Goal: Information Seeking & Learning: Learn about a topic

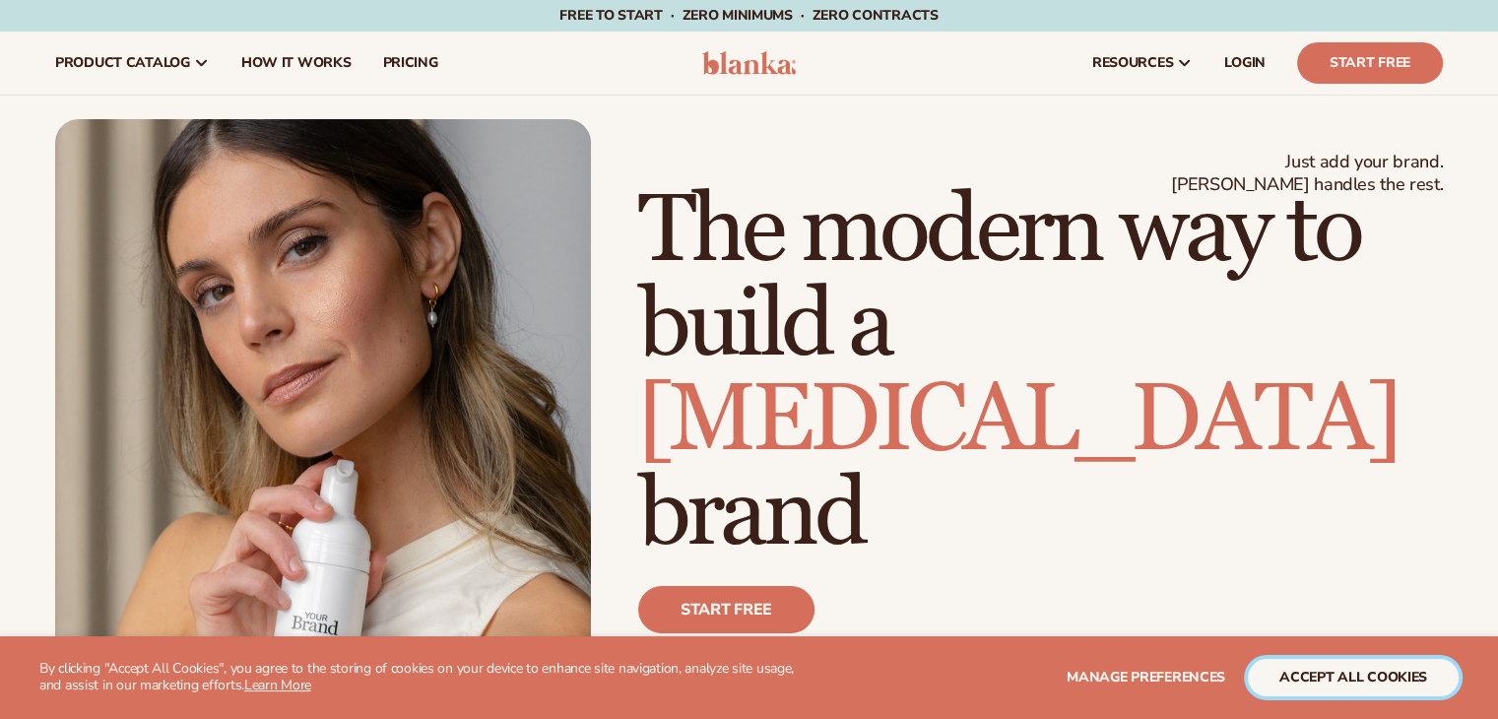
click at [1397, 678] on button "accept all cookies" at bounding box center [1353, 677] width 211 height 37
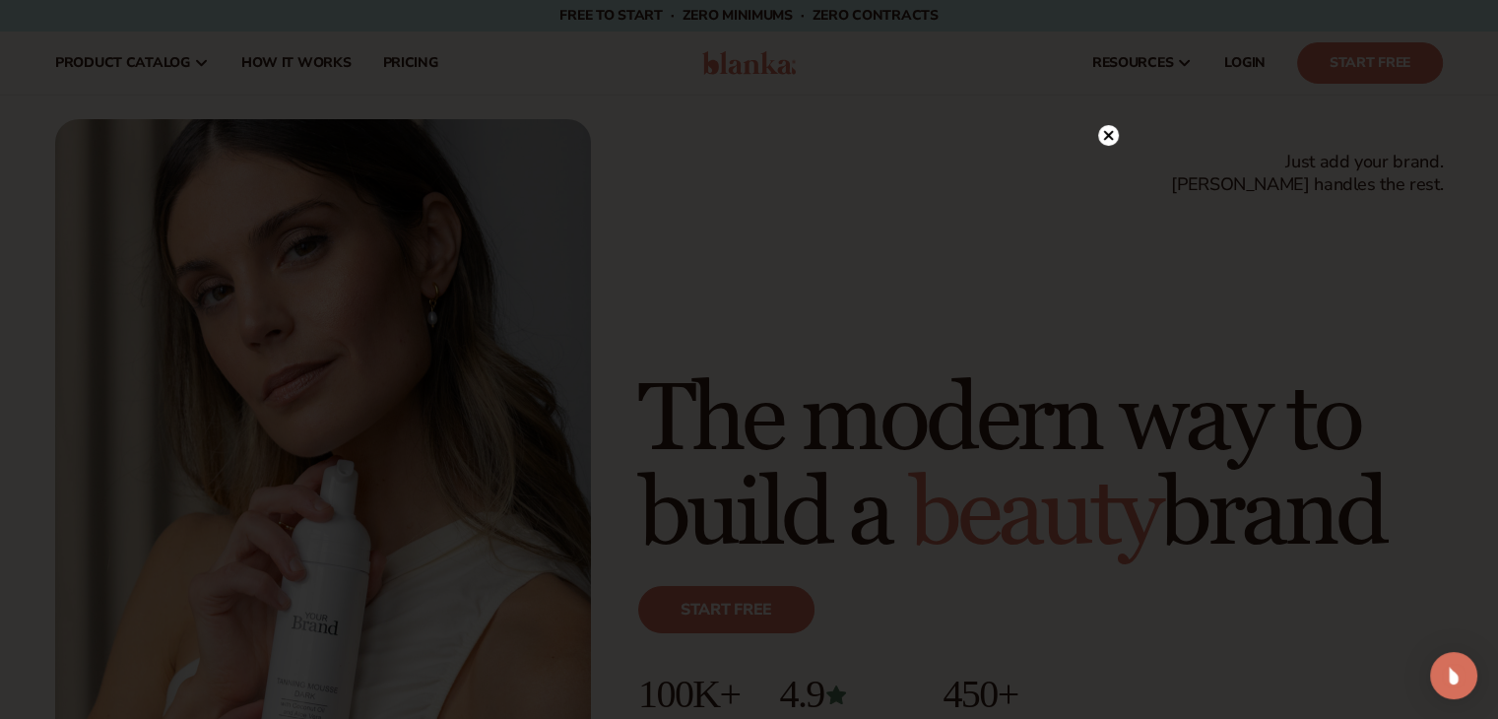
click at [1106, 132] on icon at bounding box center [1108, 135] width 10 height 10
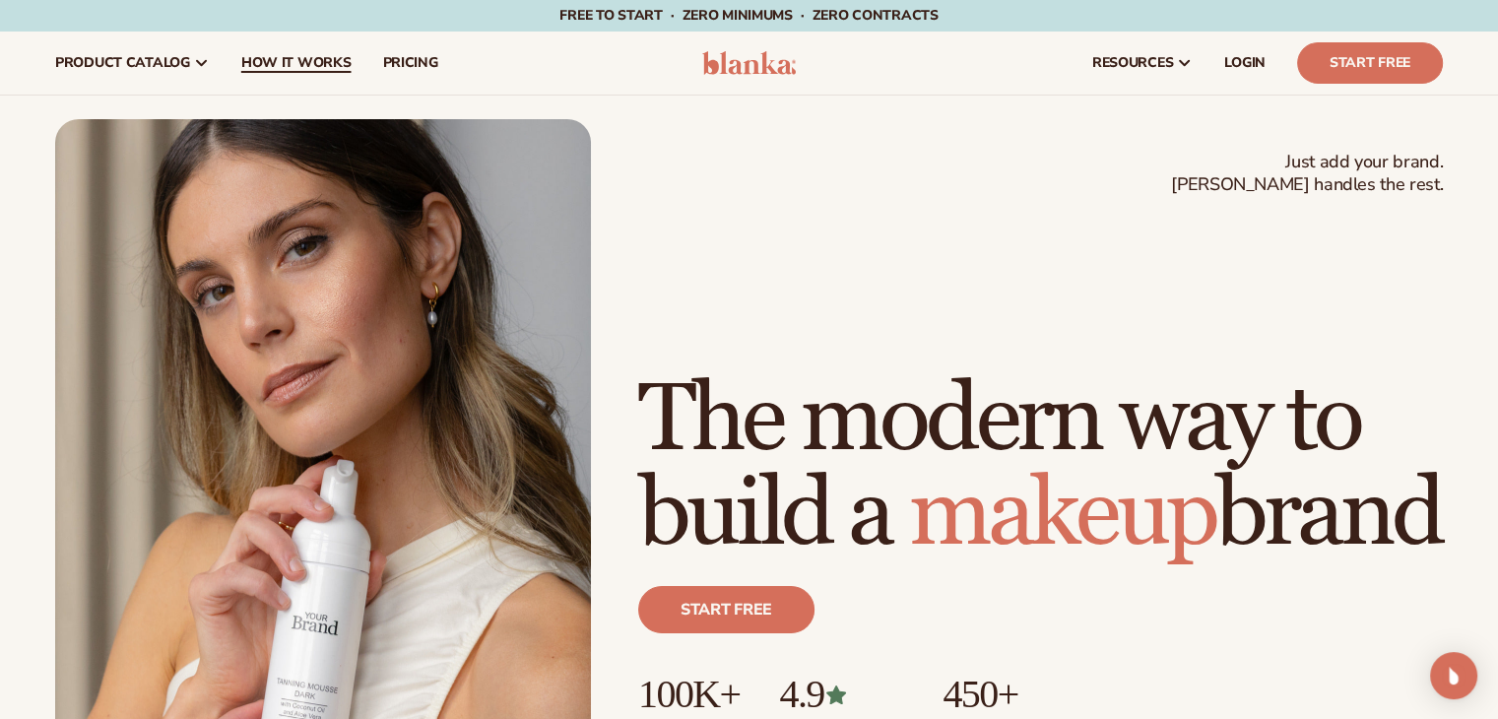
click at [291, 60] on span "How It Works" at bounding box center [296, 63] width 110 height 16
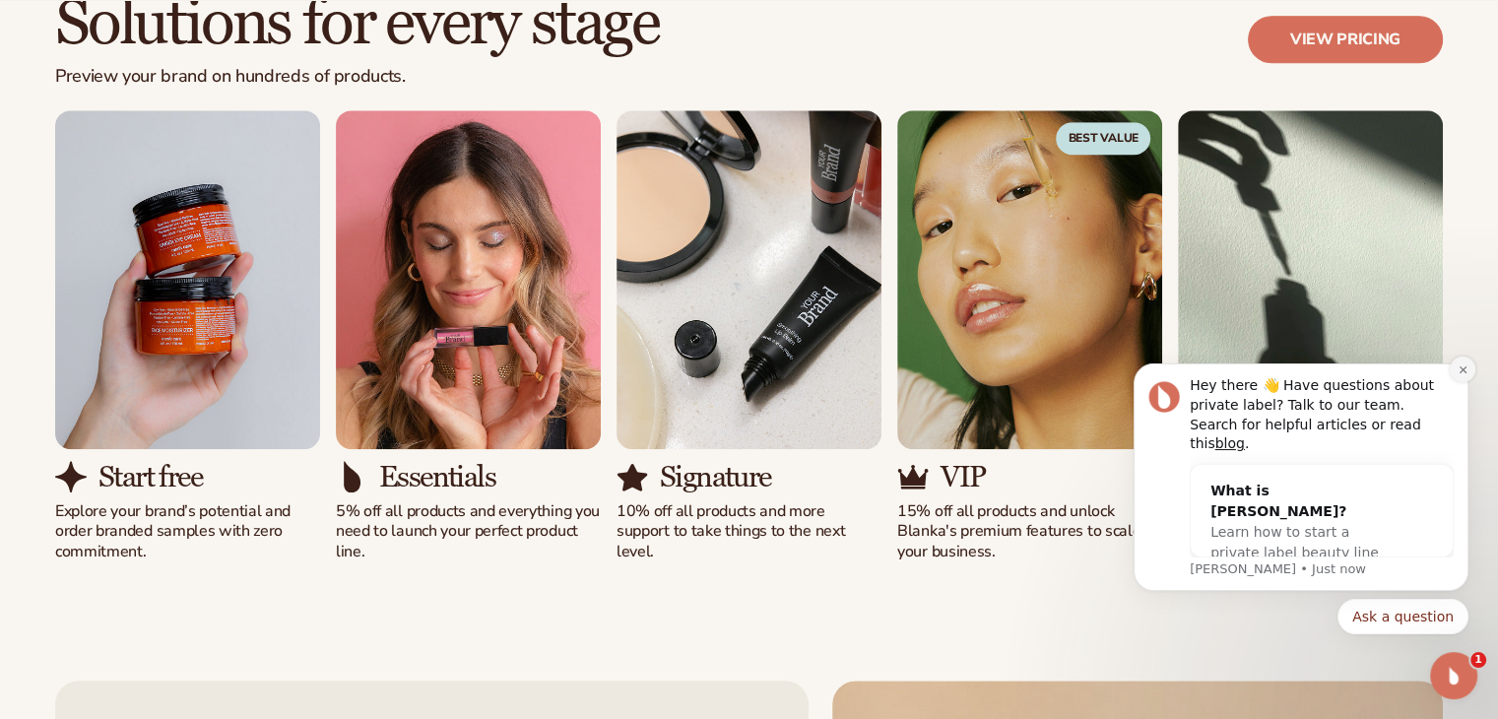
click at [1455, 382] on button "Dismiss notification" at bounding box center [1462, 369] width 26 height 26
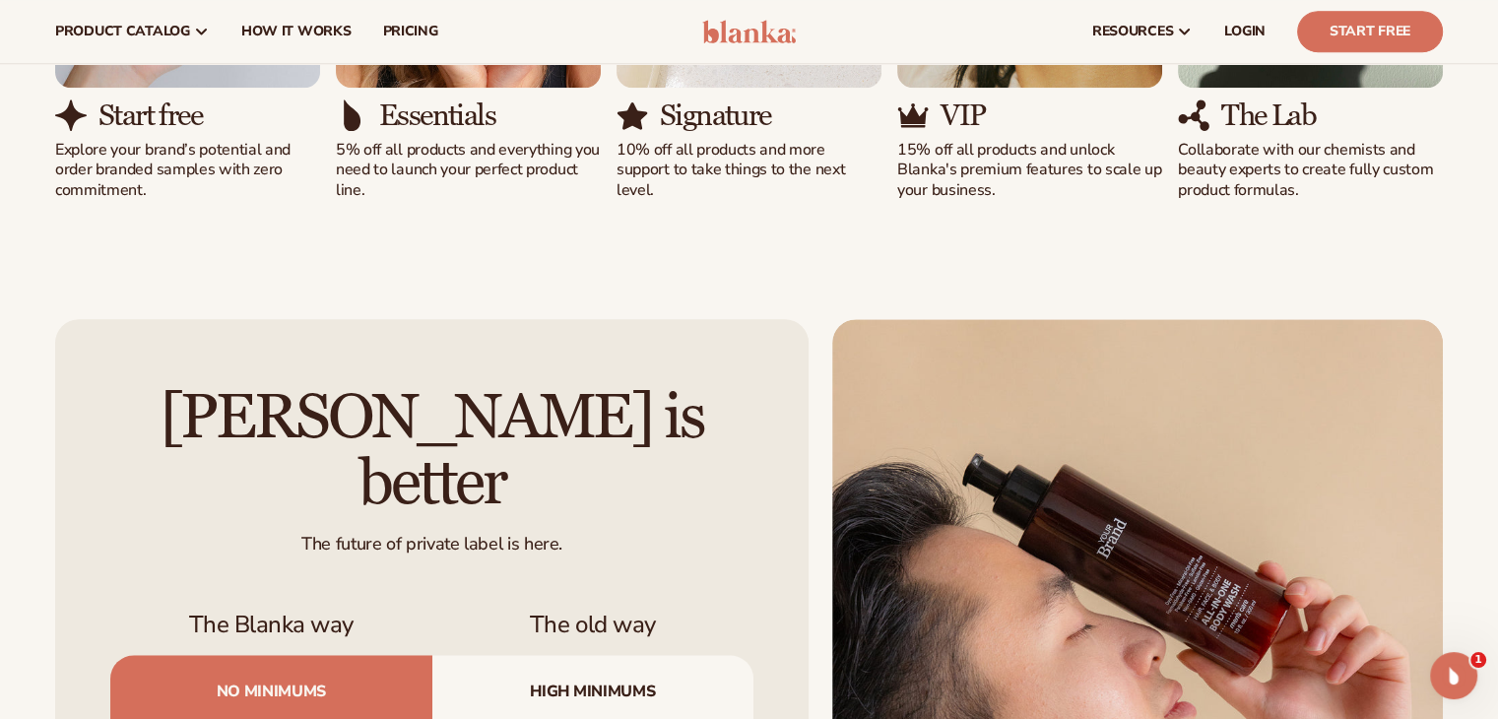
scroll to position [1376, 0]
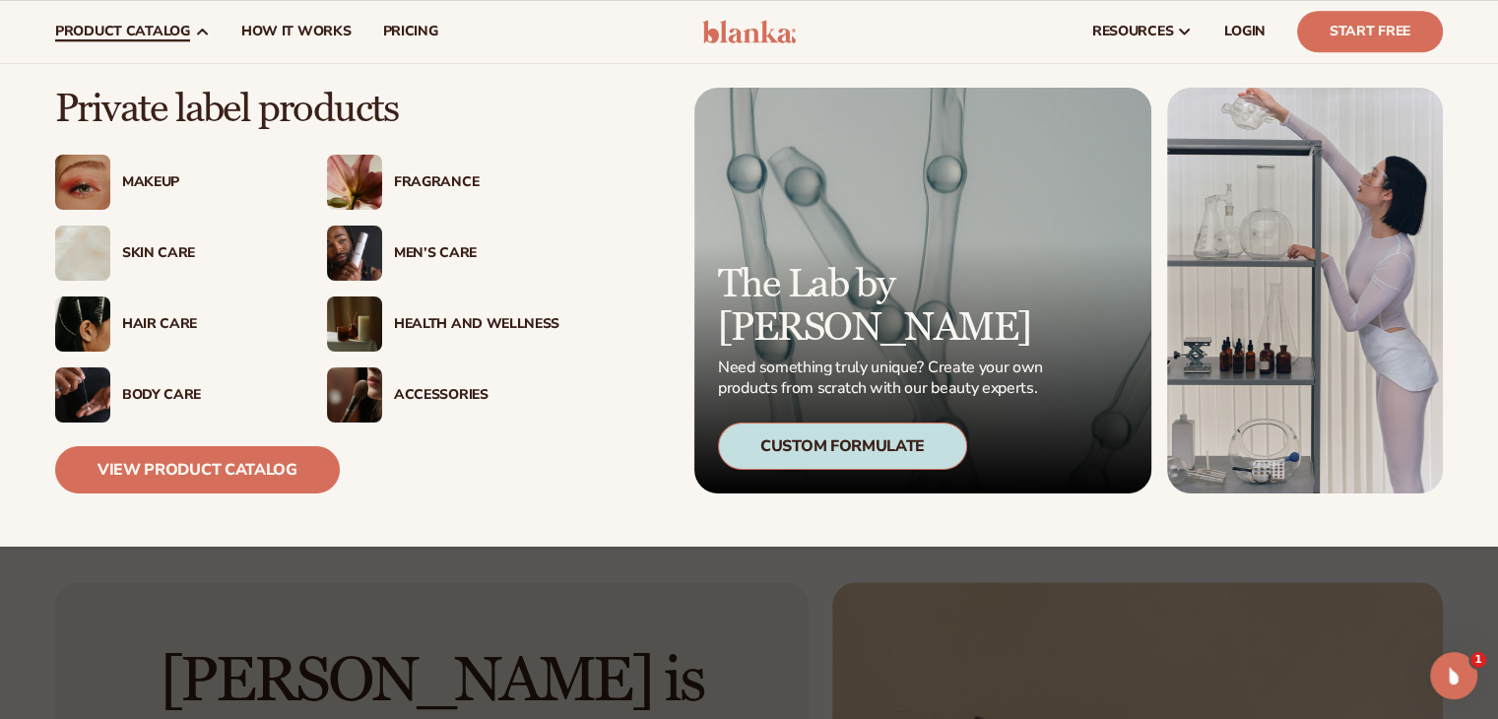
click at [343, 246] on img at bounding box center [354, 252] width 55 height 55
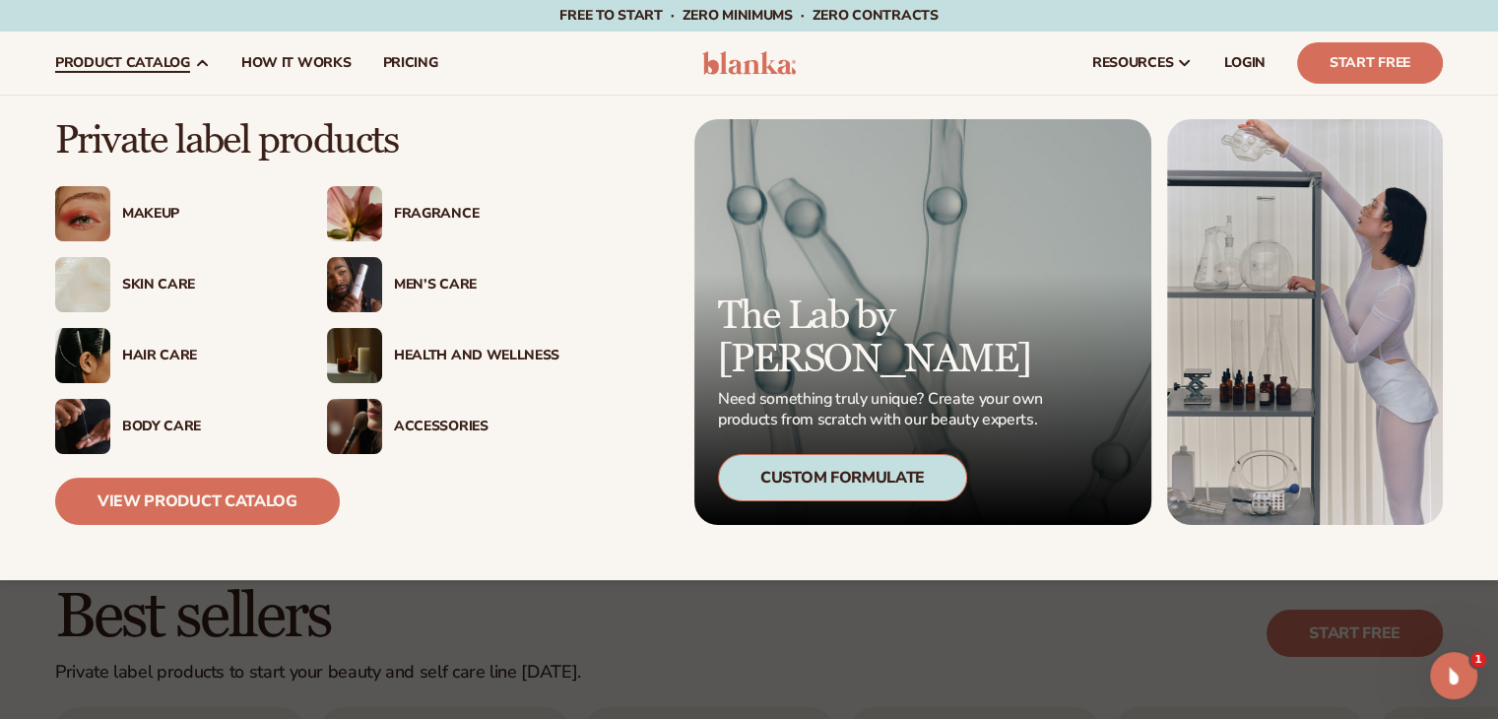
click at [93, 423] on img at bounding box center [82, 426] width 55 height 55
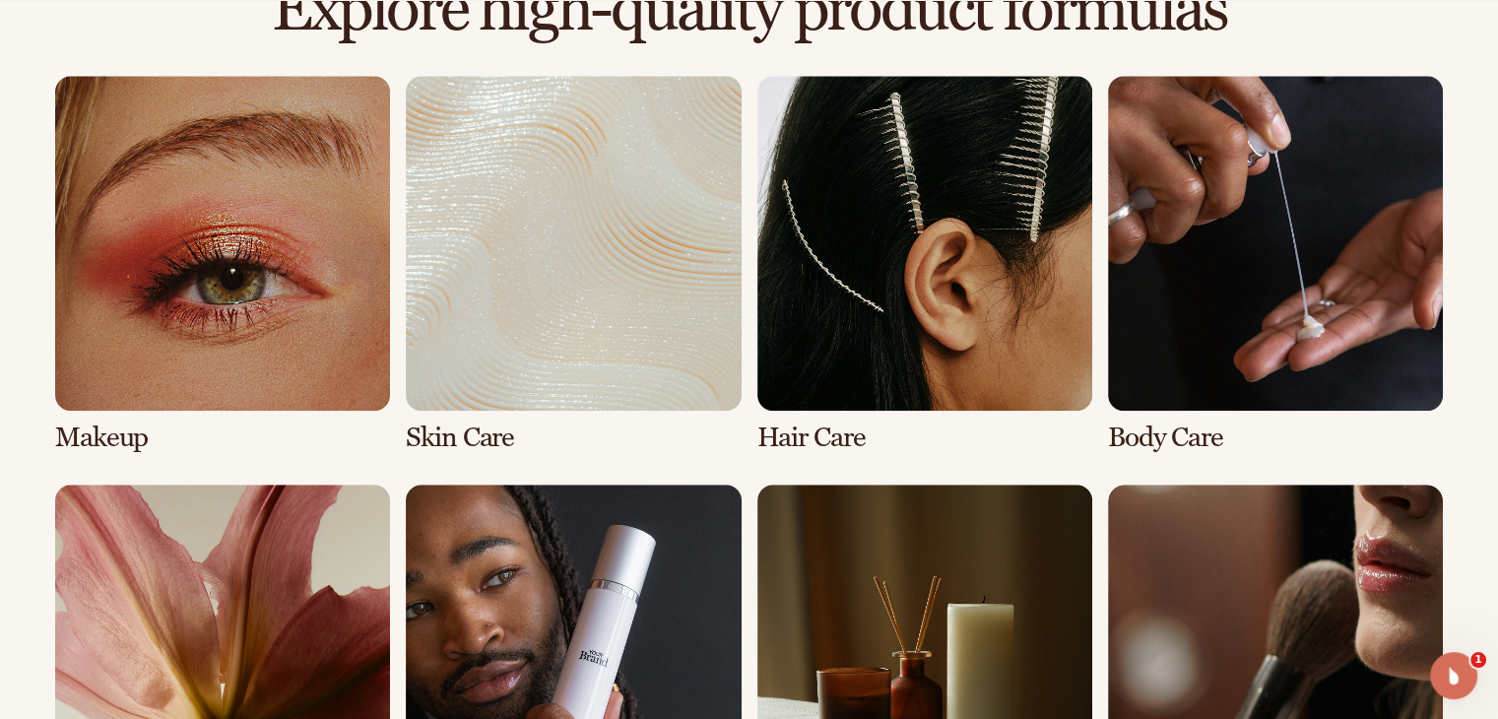
scroll to position [1412, 0]
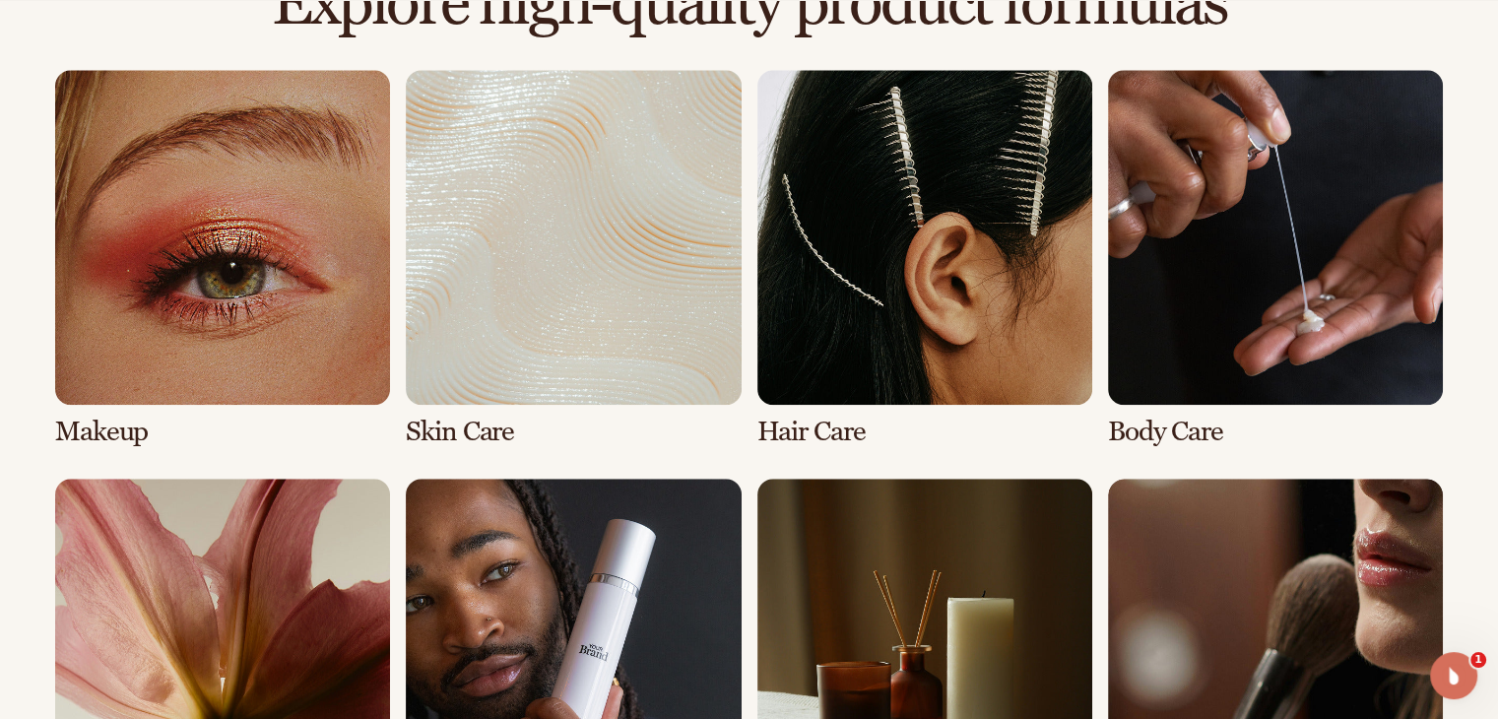
click at [608, 237] on link "2 / 8" at bounding box center [573, 258] width 335 height 377
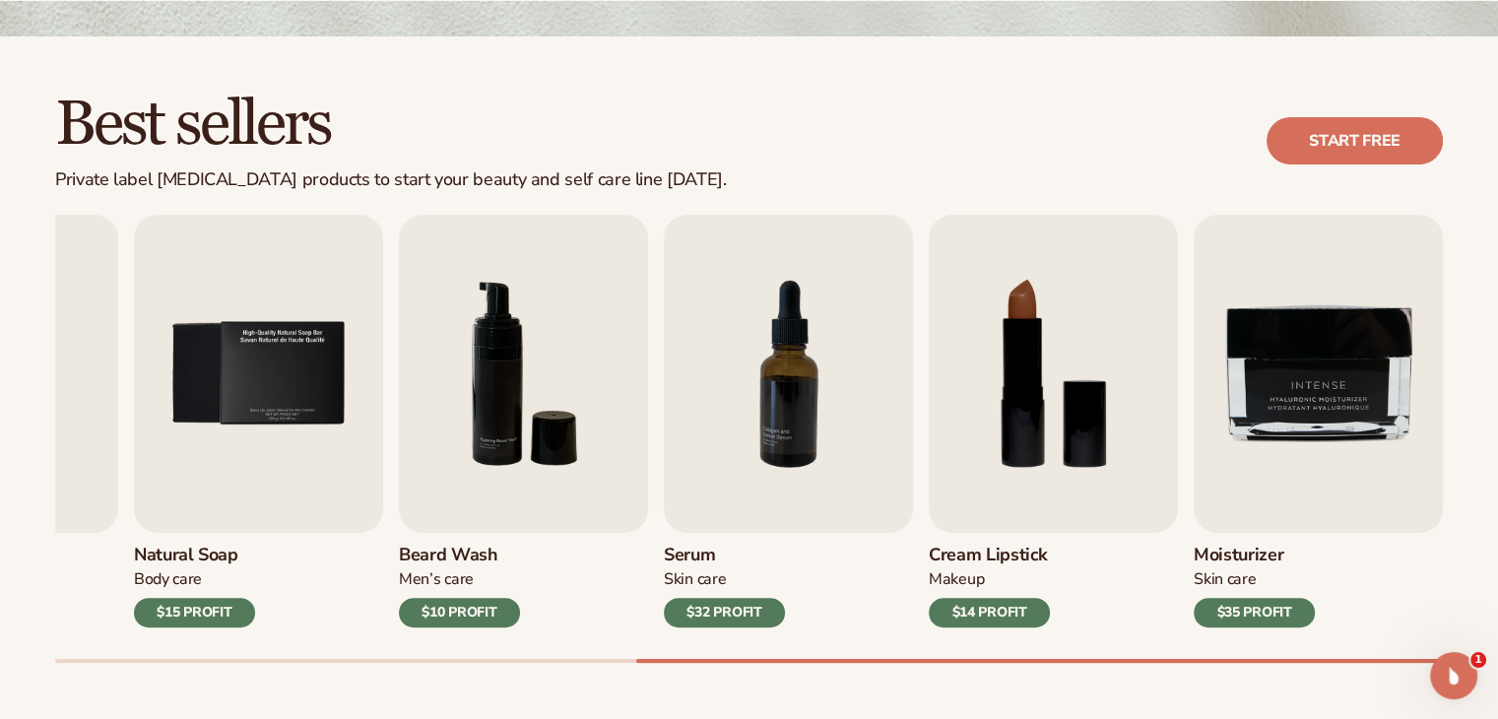
click at [708, 615] on div "$32 PROFIT" at bounding box center [724, 613] width 121 height 30
click at [752, 446] on img "7 / 9" at bounding box center [788, 374] width 249 height 318
click at [811, 409] on img "7 / 9" at bounding box center [788, 374] width 249 height 318
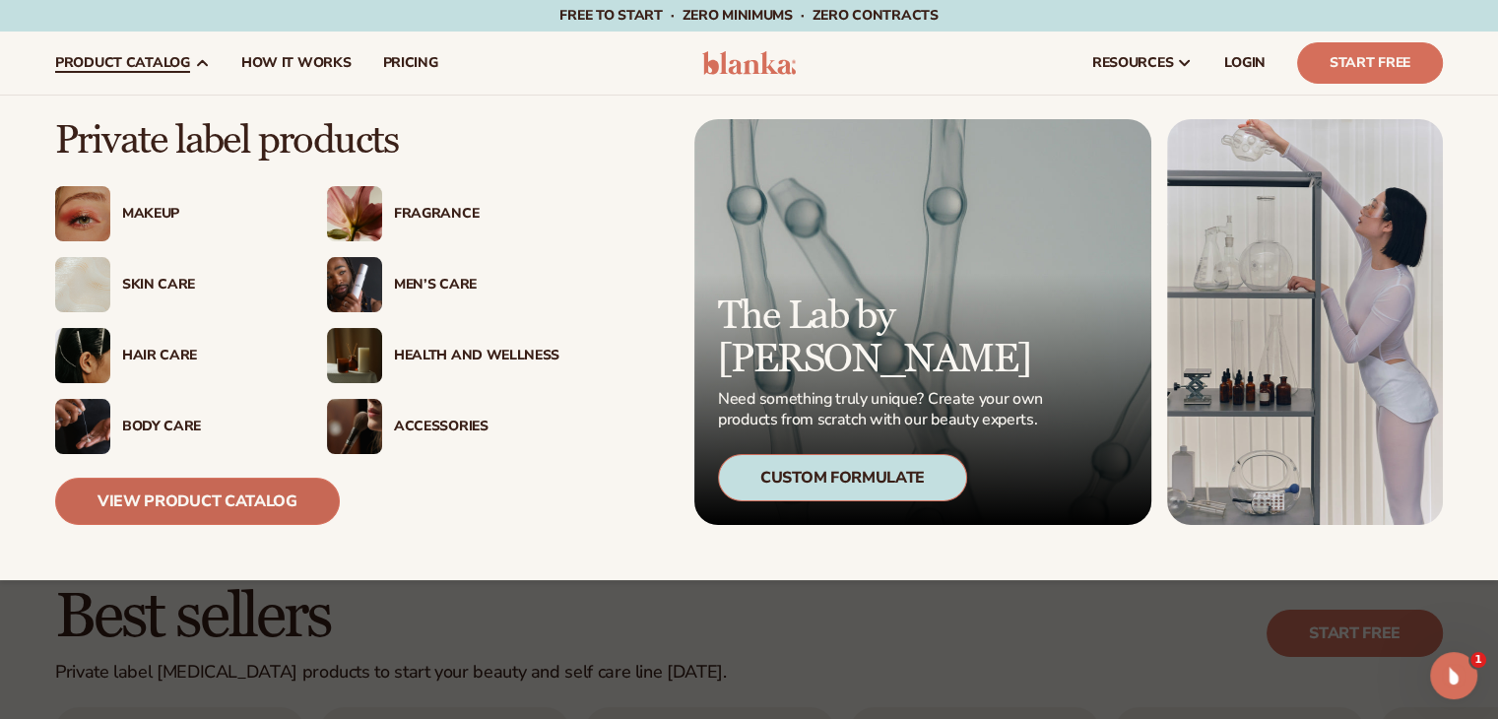
click at [188, 505] on link "View Product Catalog" at bounding box center [197, 501] width 285 height 47
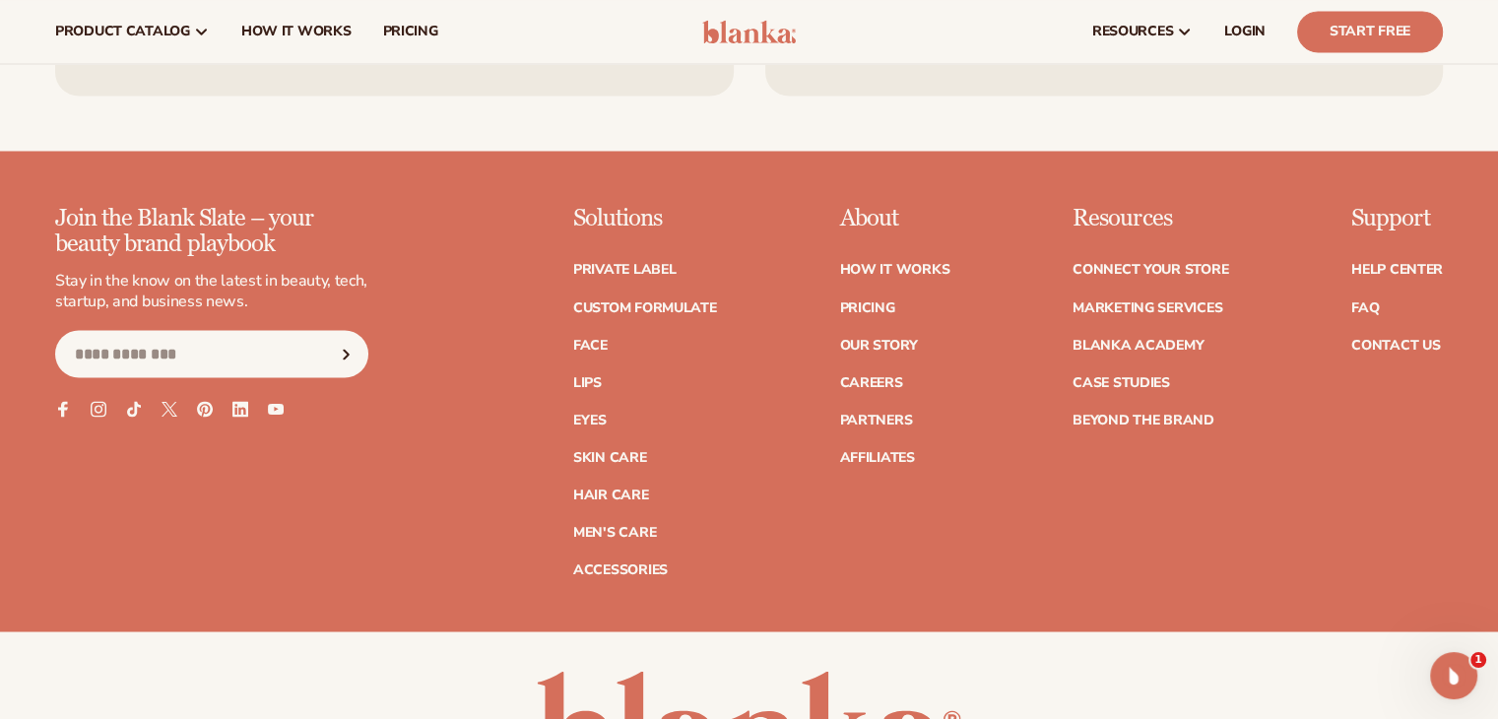
scroll to position [3457, 0]
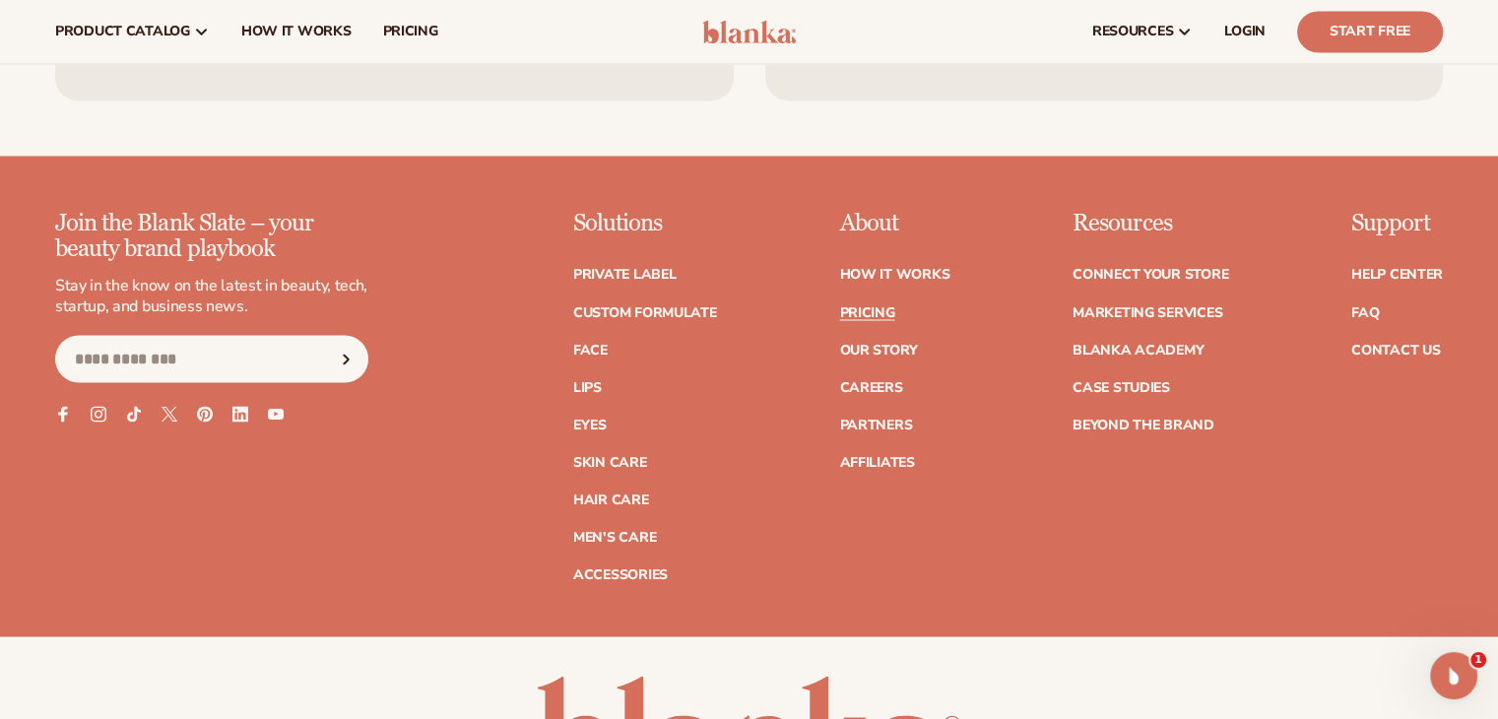
click at [860, 312] on link "Pricing" at bounding box center [866, 312] width 55 height 14
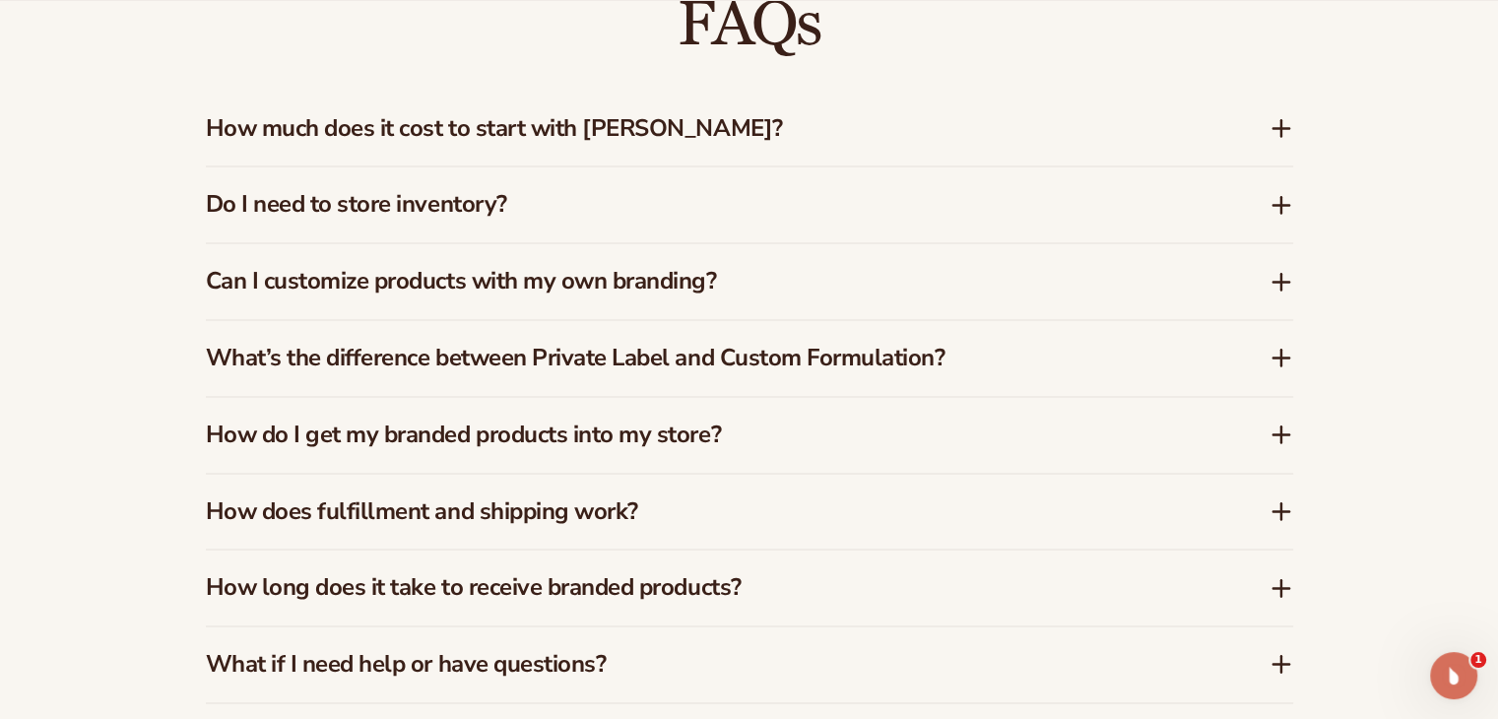
scroll to position [2934, 0]
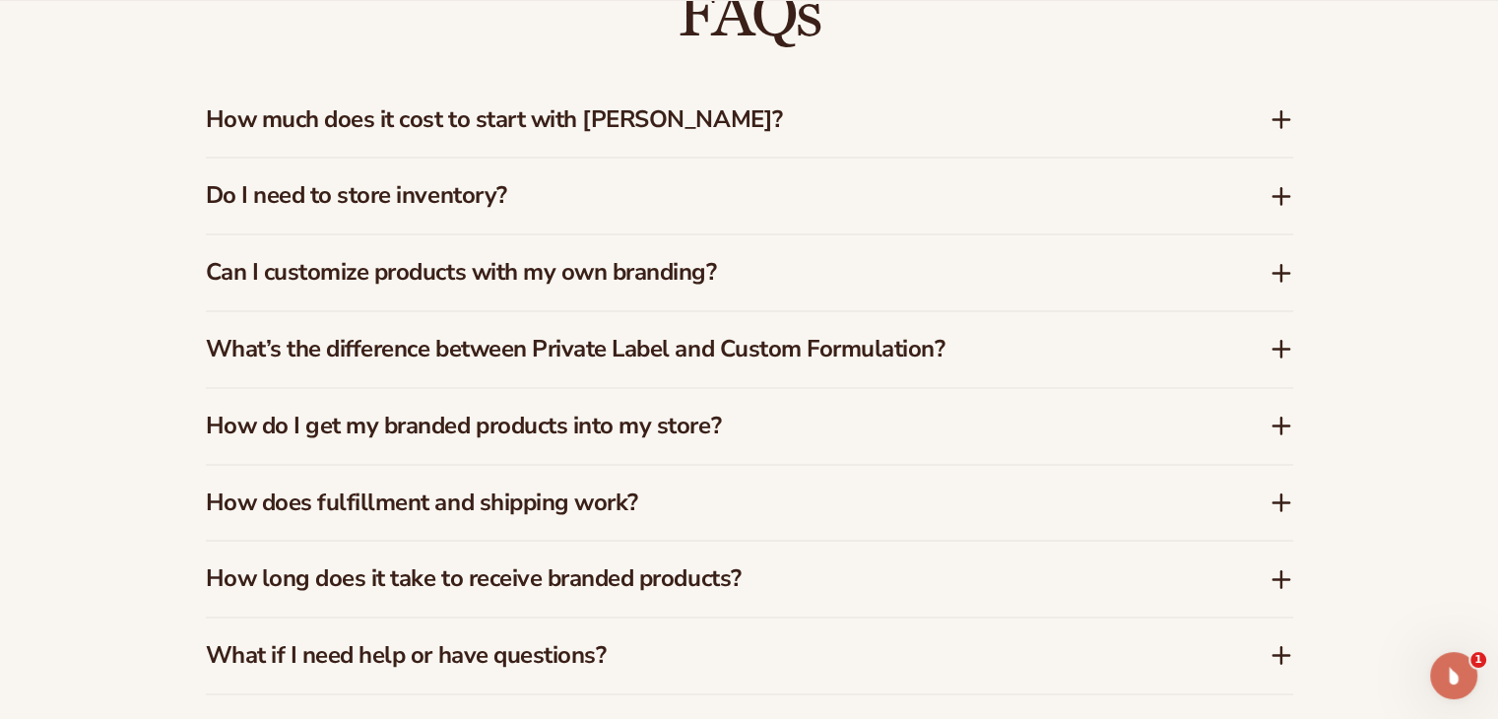
click at [1273, 114] on icon at bounding box center [1281, 119] width 24 height 24
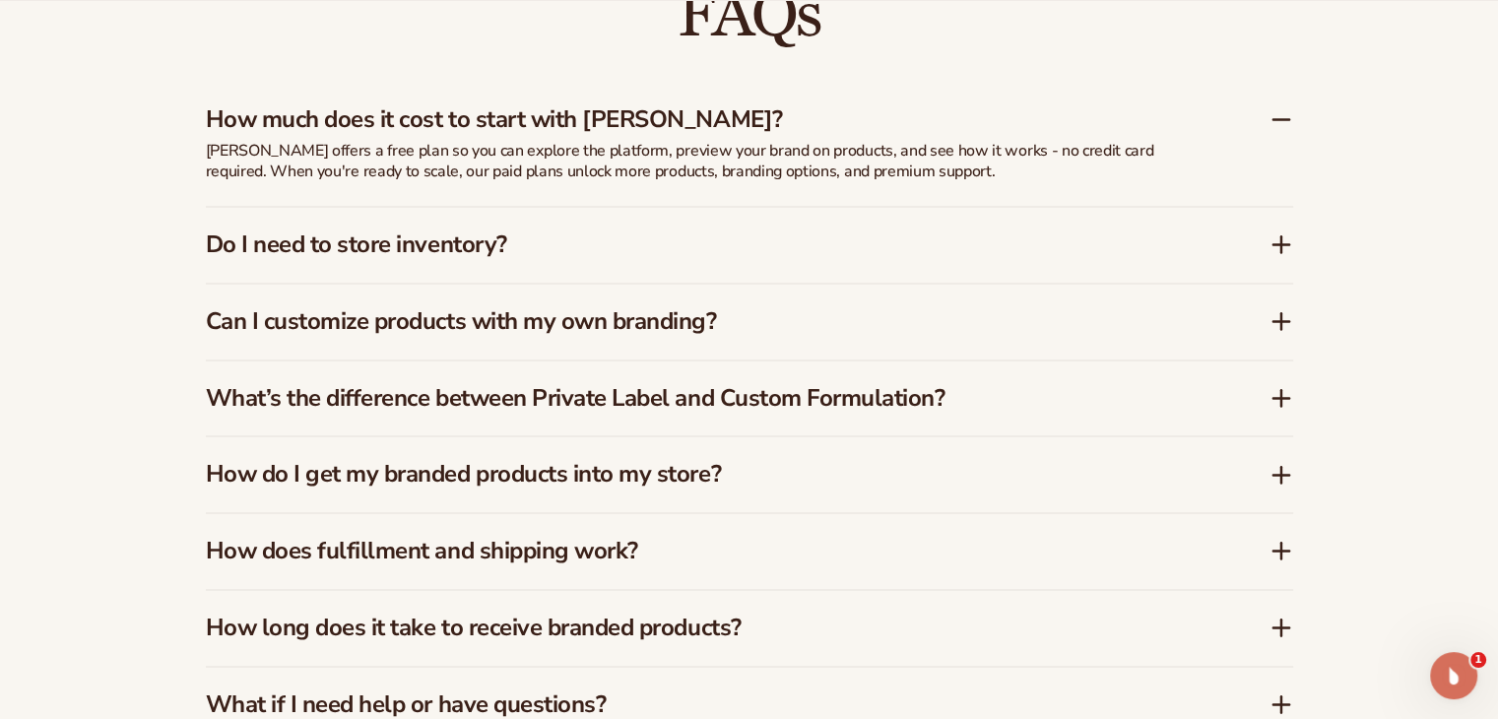
click at [1281, 244] on icon at bounding box center [1281, 244] width 16 height 0
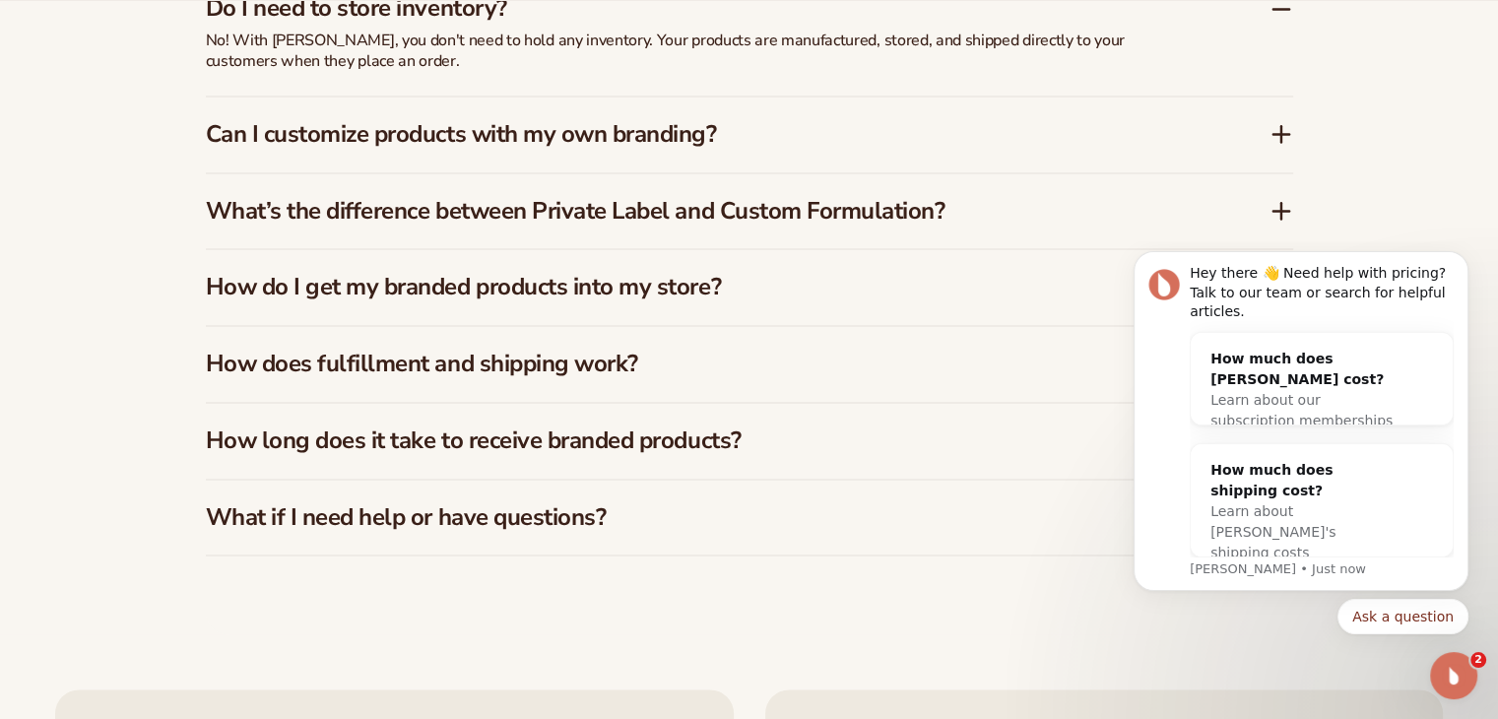
scroll to position [3131, 0]
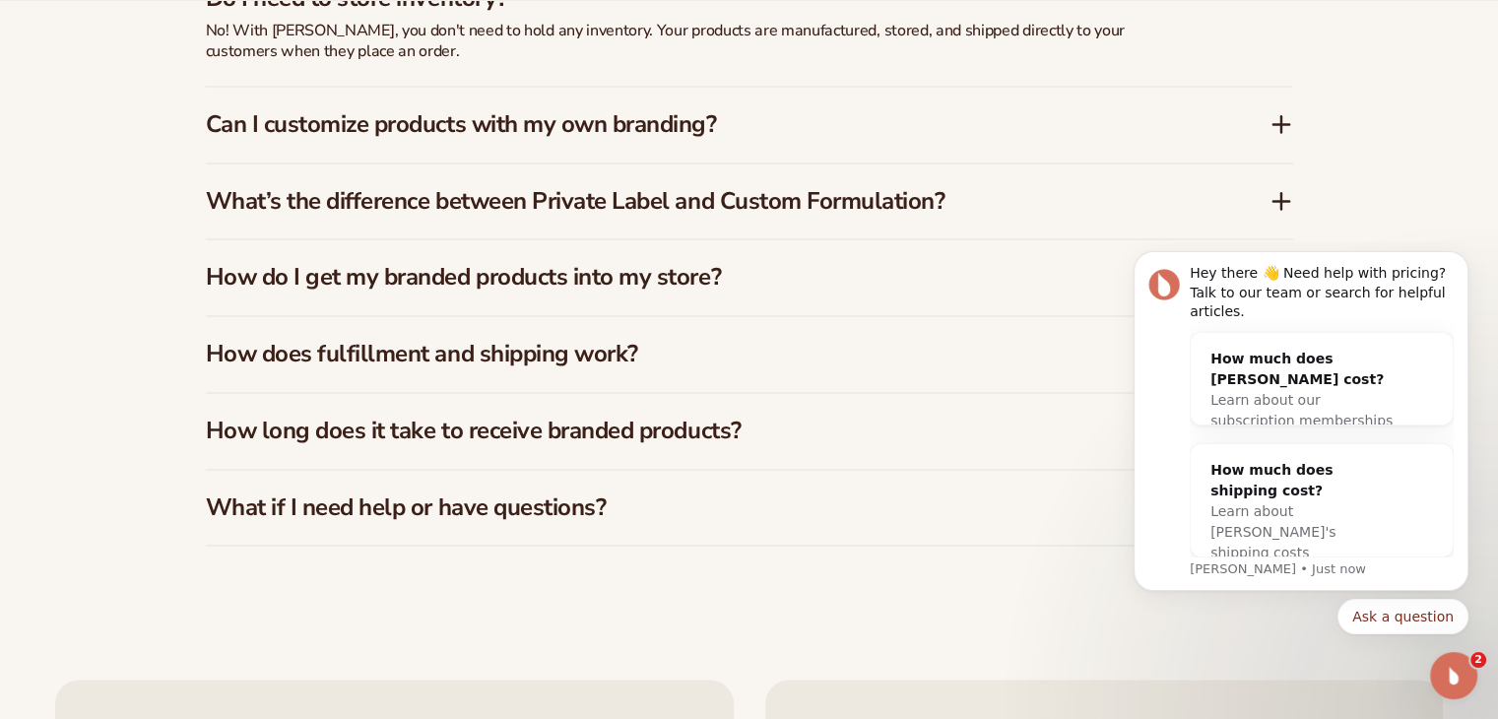
click at [1284, 201] on icon at bounding box center [1281, 201] width 16 height 0
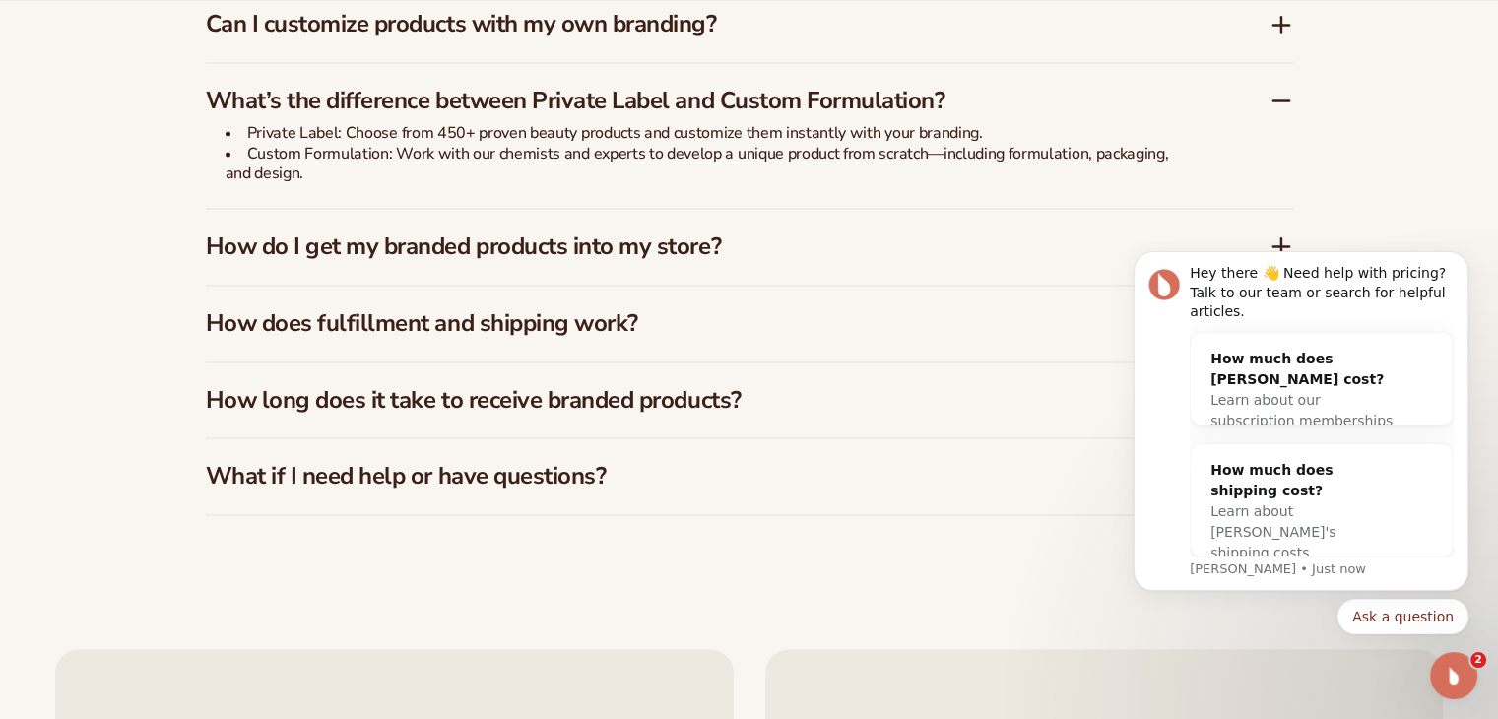
scroll to position [3328, 0]
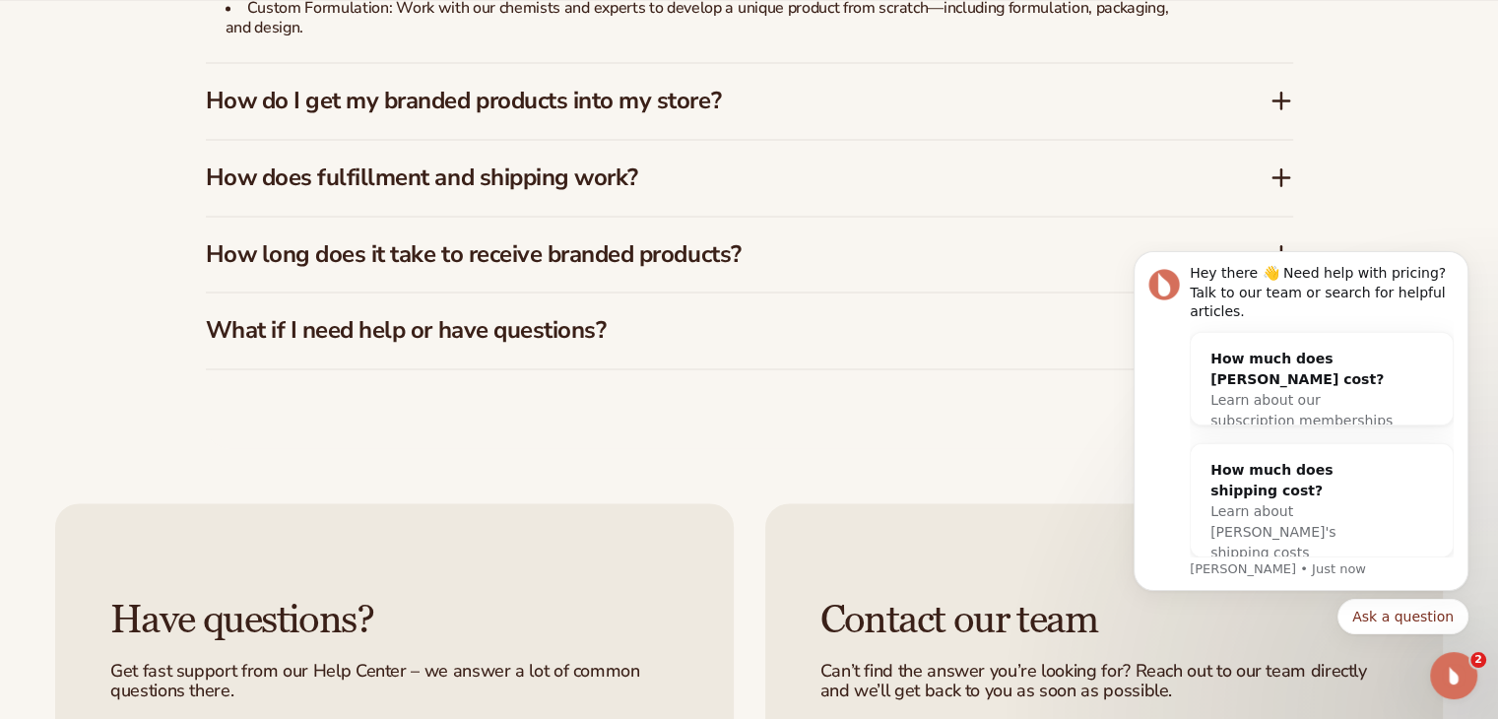
click at [1283, 174] on icon at bounding box center [1281, 177] width 24 height 24
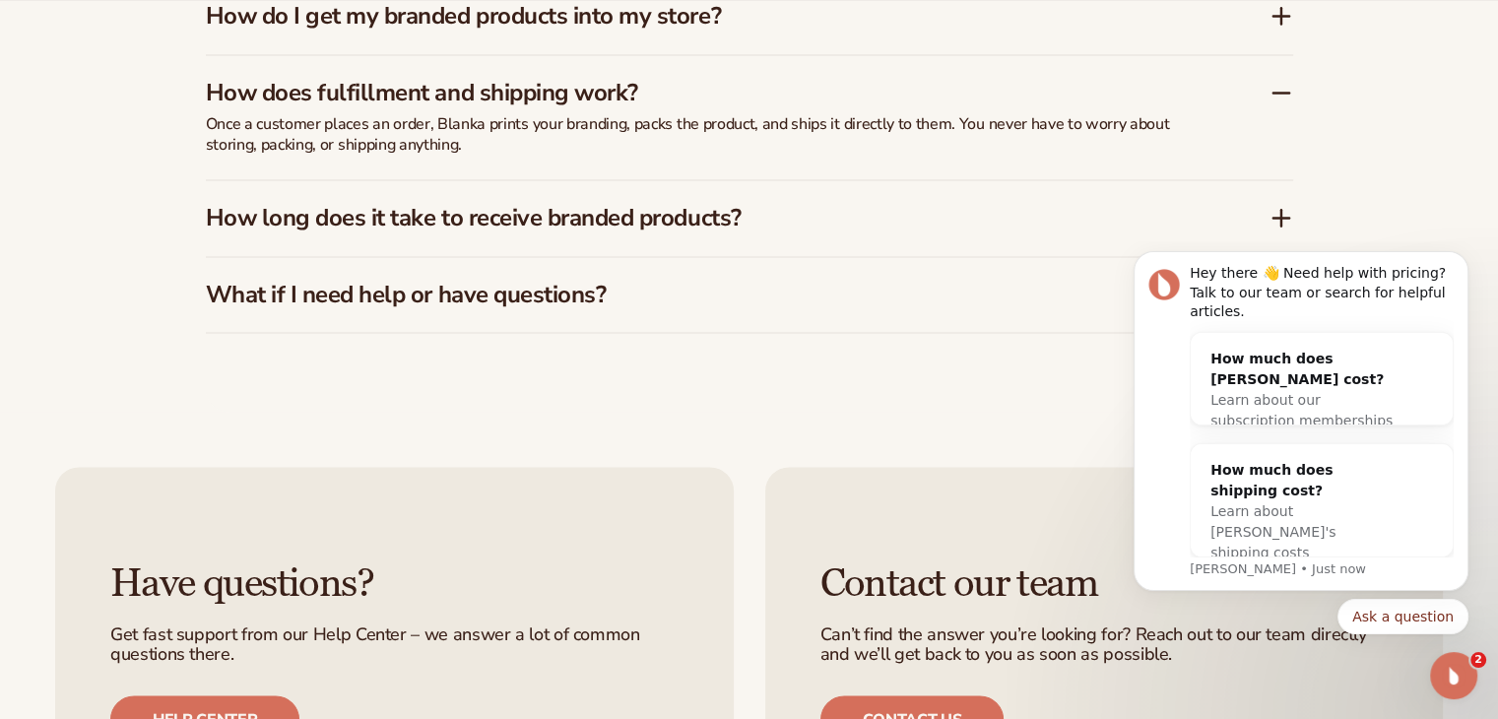
click at [1276, 214] on icon at bounding box center [1281, 218] width 24 height 24
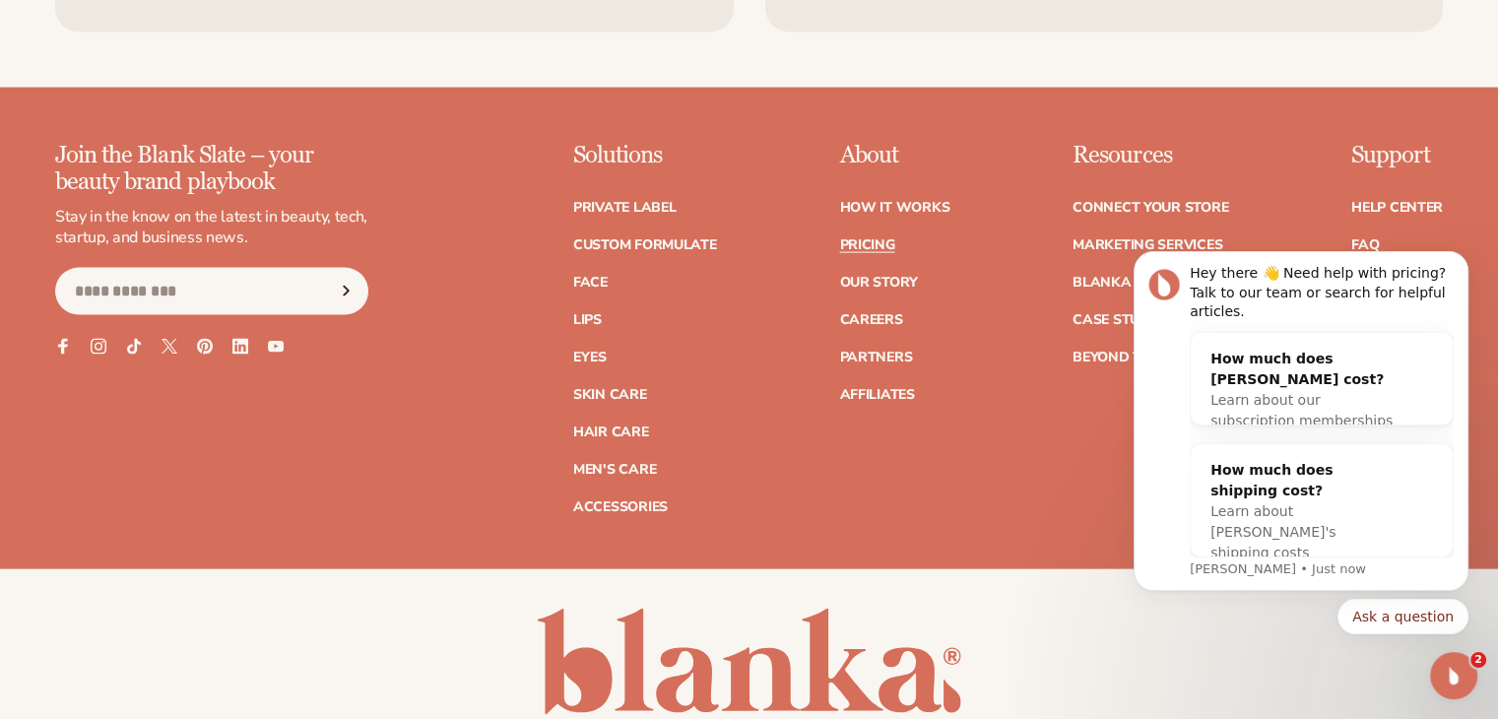
scroll to position [4131, 0]
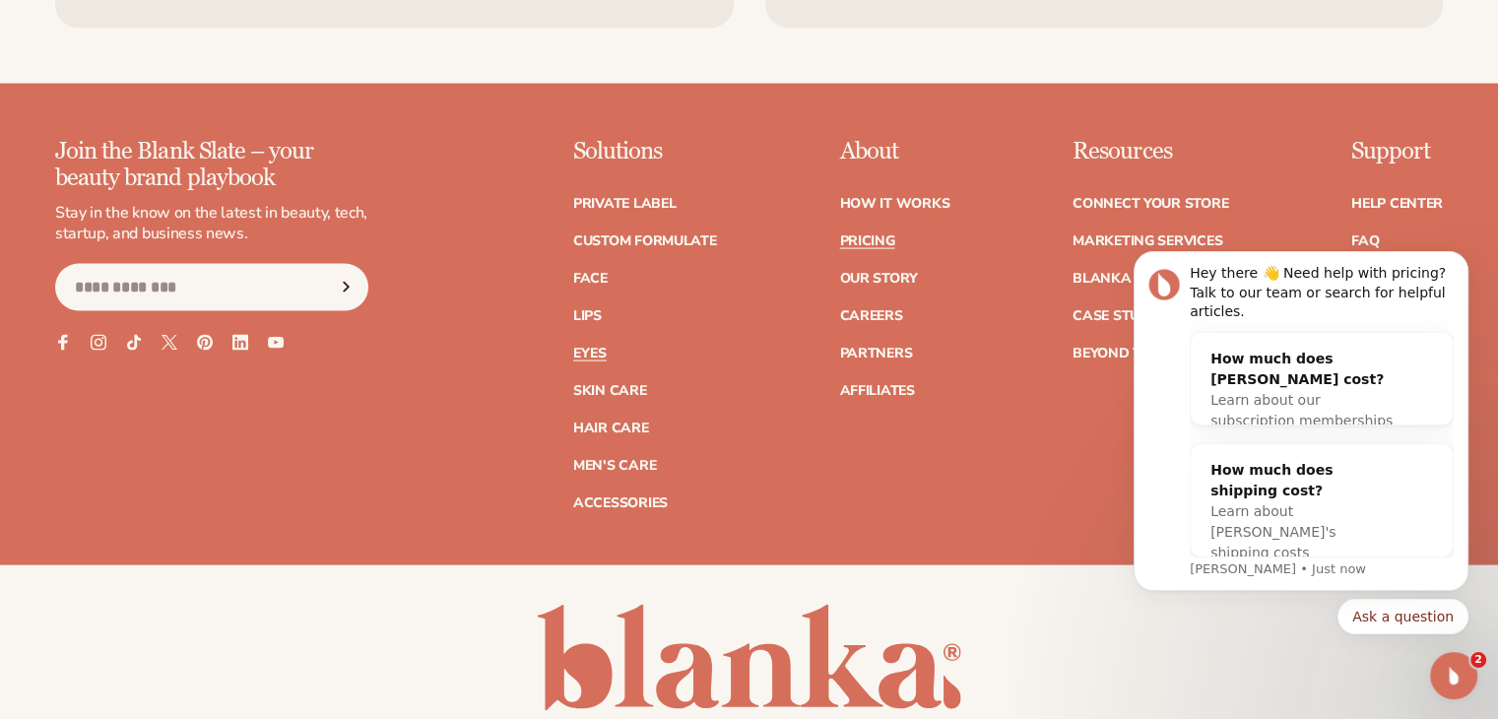
click at [581, 347] on link "Eyes" at bounding box center [589, 354] width 33 height 14
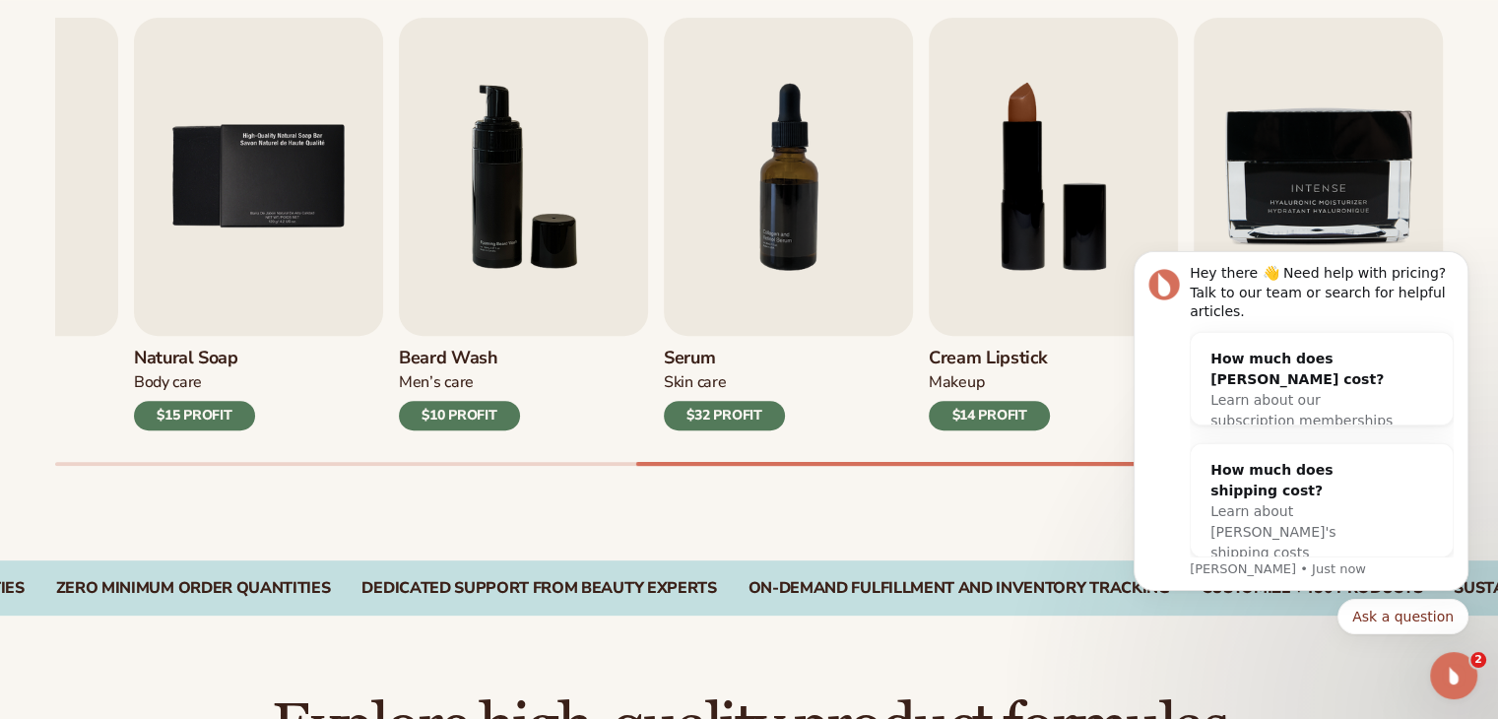
click at [745, 411] on div "$32 PROFIT" at bounding box center [724, 416] width 121 height 30
click at [746, 253] on img "7 / 9" at bounding box center [788, 177] width 249 height 318
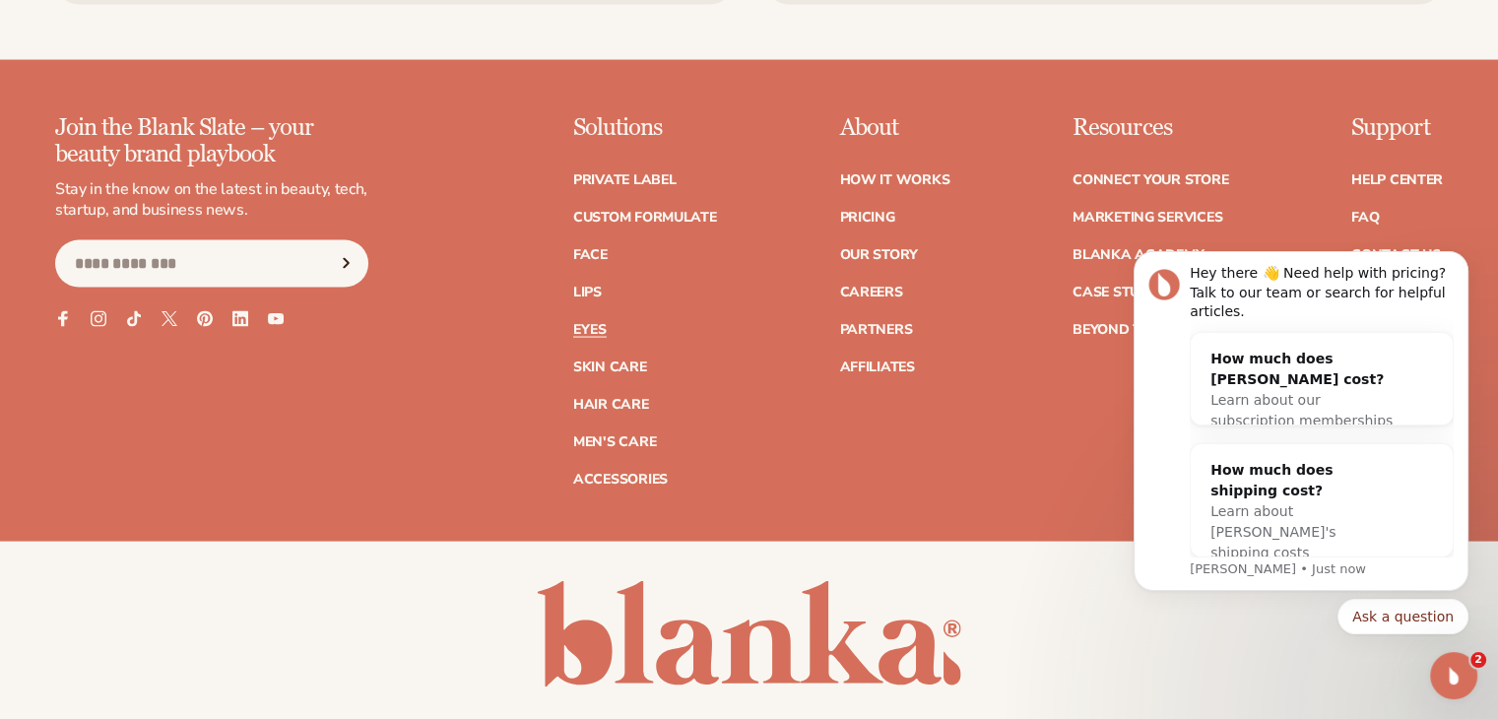
scroll to position [3889, 0]
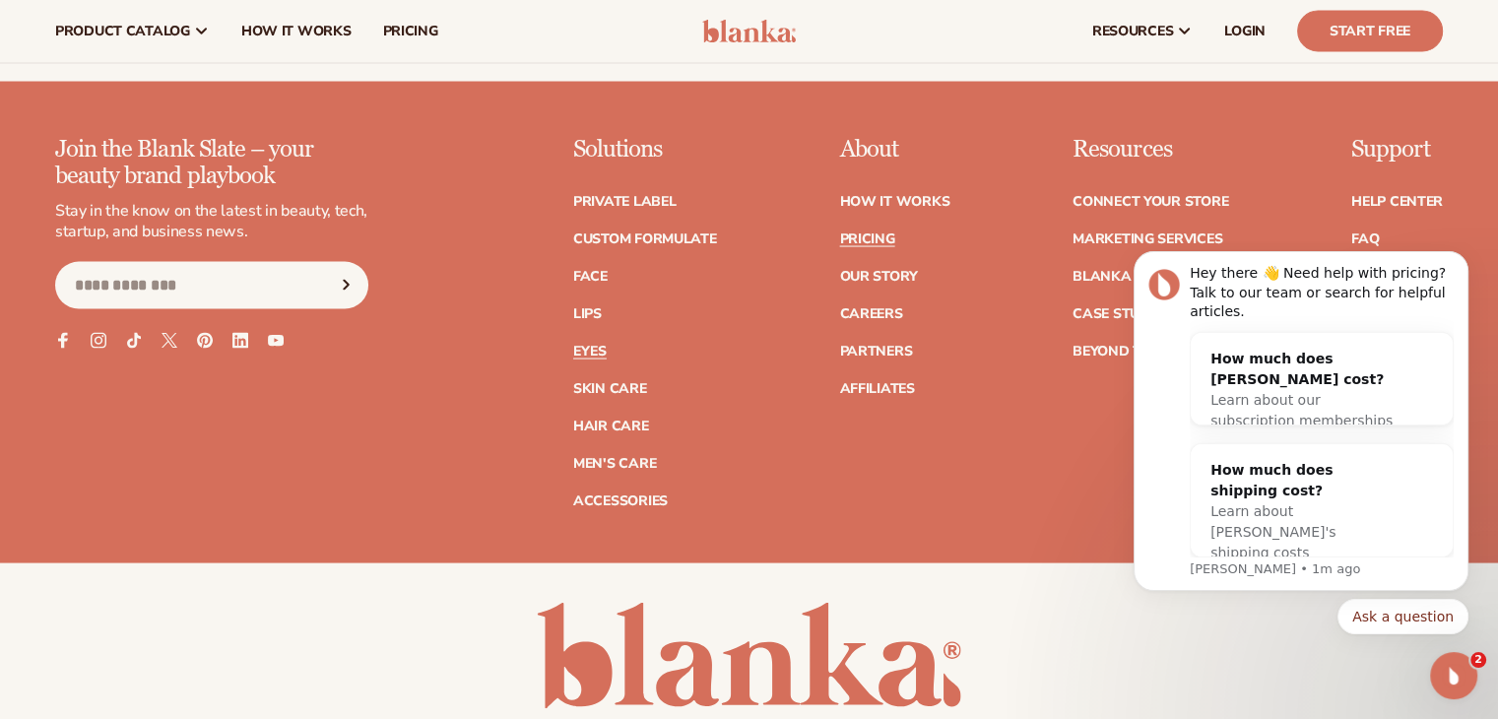
click at [859, 233] on link "Pricing" at bounding box center [866, 239] width 55 height 14
